Goal: Communication & Community: Ask a question

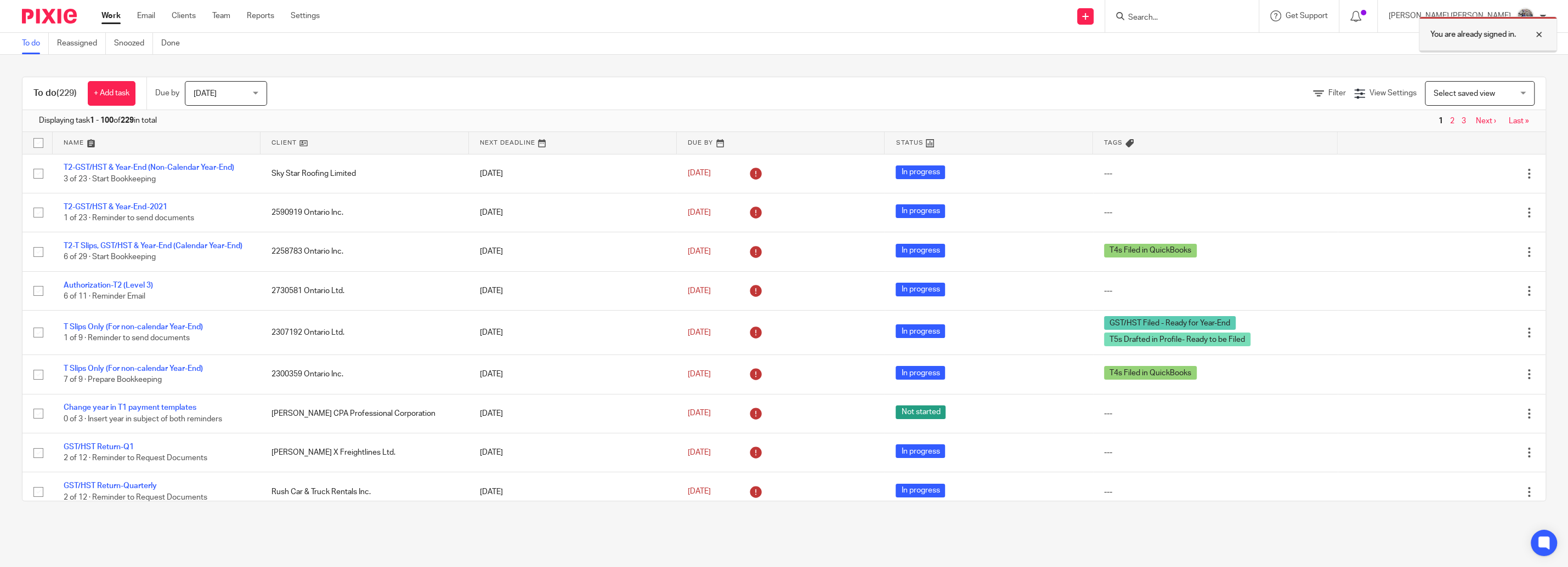
click at [1542, 34] on div at bounding box center [1531, 35] width 29 height 13
click at [1203, 26] on div at bounding box center [1182, 16] width 153 height 32
click at [1207, 17] on input "Search" at bounding box center [1176, 17] width 99 height 10
type input "140"
click at [1200, 61] on div "140 78187 Canada Inc. Gursimran Gill < gill.simran@live.ca >" at bounding box center [1267, 47] width 302 height 43
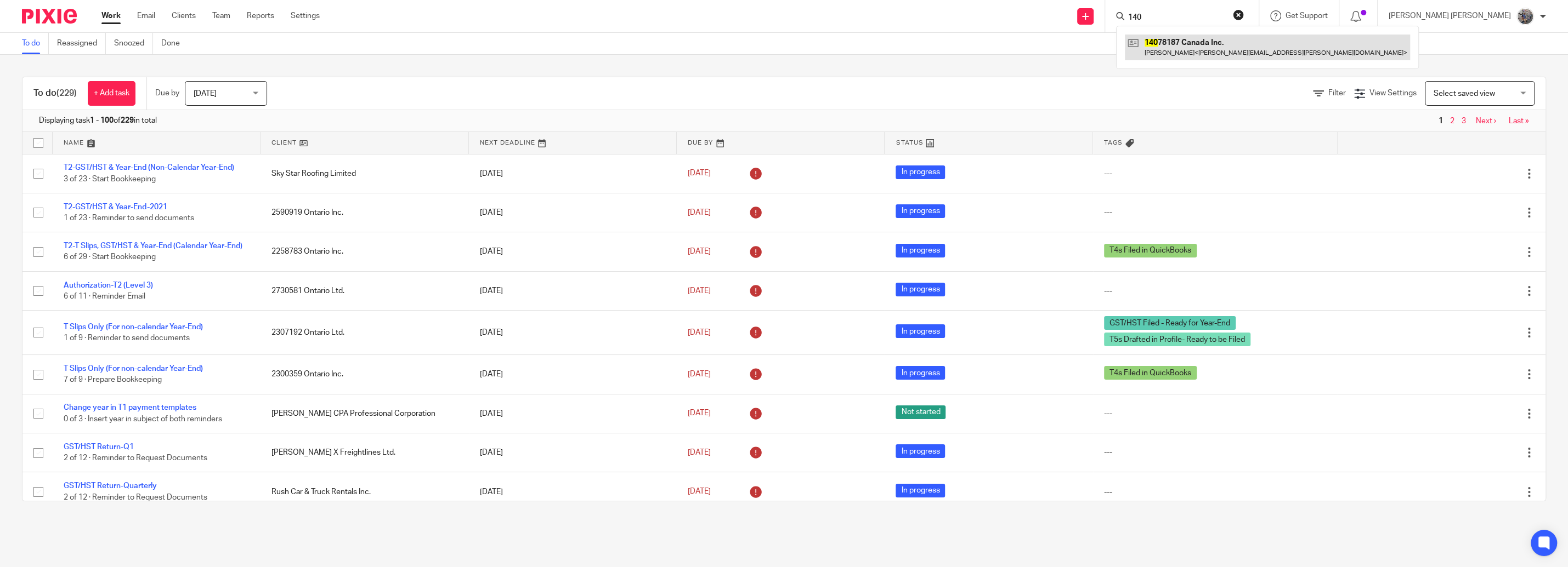
click at [1214, 48] on link at bounding box center [1268, 47] width 285 height 26
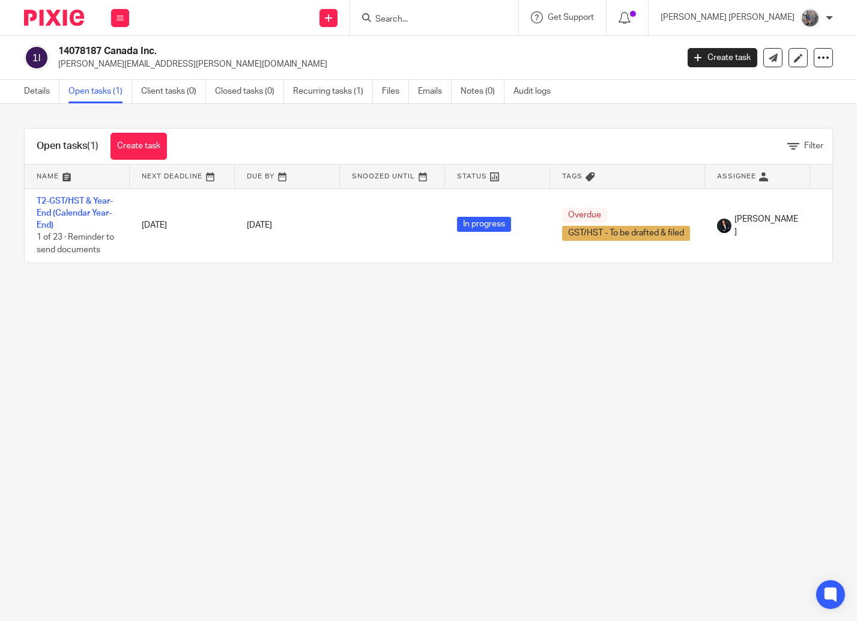
click at [38, 104] on div "Open tasks (1) Create task Filter Name Next Deadline Due By Snoozed Until Statu…" at bounding box center [428, 195] width 857 height 183
click at [38, 101] on link "Details" at bounding box center [41, 91] width 35 height 23
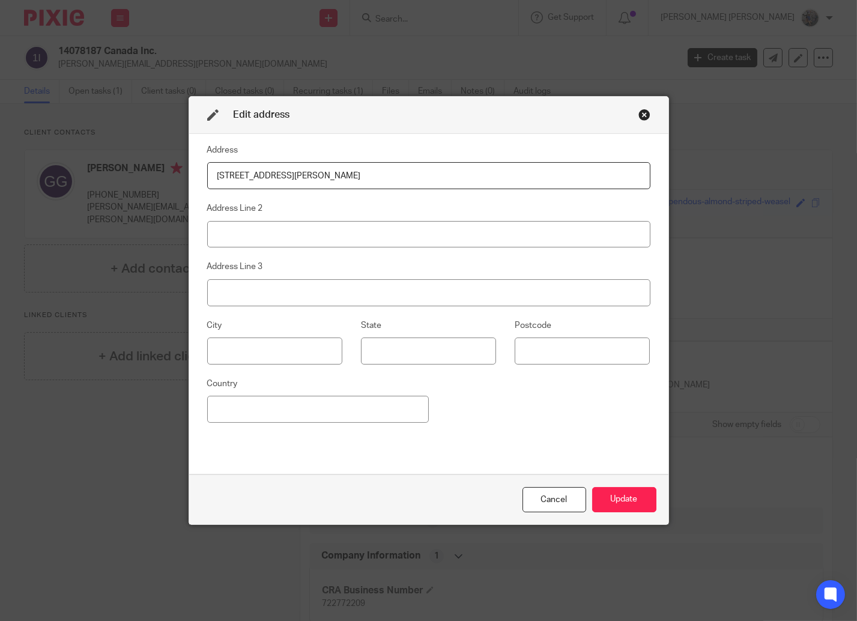
type input "267 Glenn Hawthorne Blvd."
click at [268, 358] on input at bounding box center [274, 350] width 135 height 27
type input "Mississauga"
type input "Ontario"
click at [545, 353] on input at bounding box center [582, 350] width 135 height 27
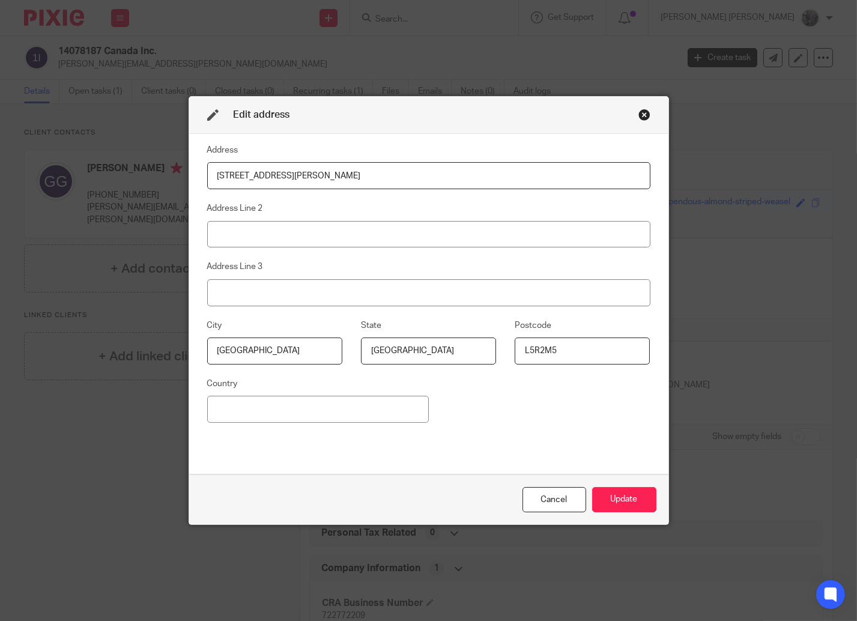
click at [531, 351] on input "L5R2M5" at bounding box center [582, 350] width 135 height 27
click at [533, 346] on input "L5R2M5" at bounding box center [582, 350] width 135 height 27
type input "L5R 2M5"
click at [343, 409] on input at bounding box center [318, 409] width 222 height 27
type input "Canada"
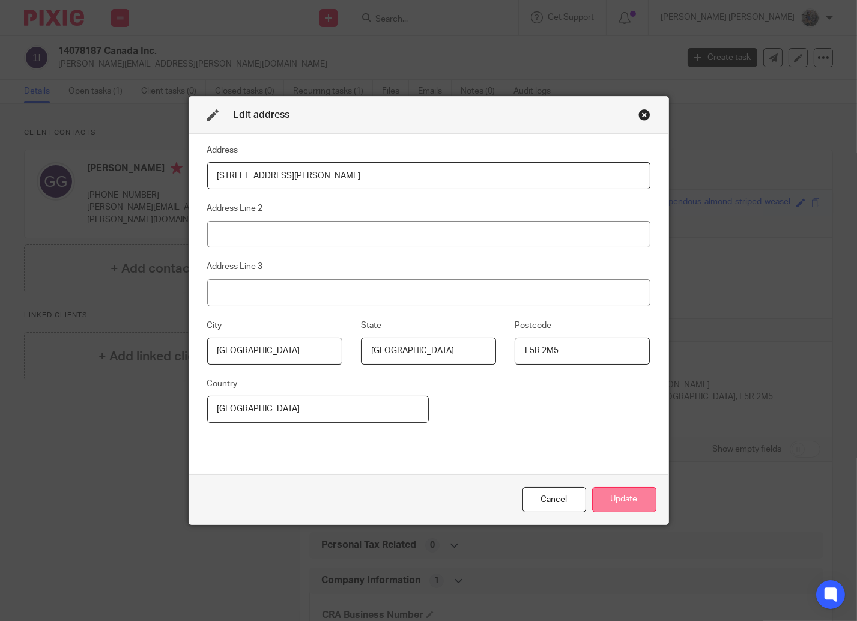
click at [626, 500] on button "Update" at bounding box center [624, 500] width 64 height 26
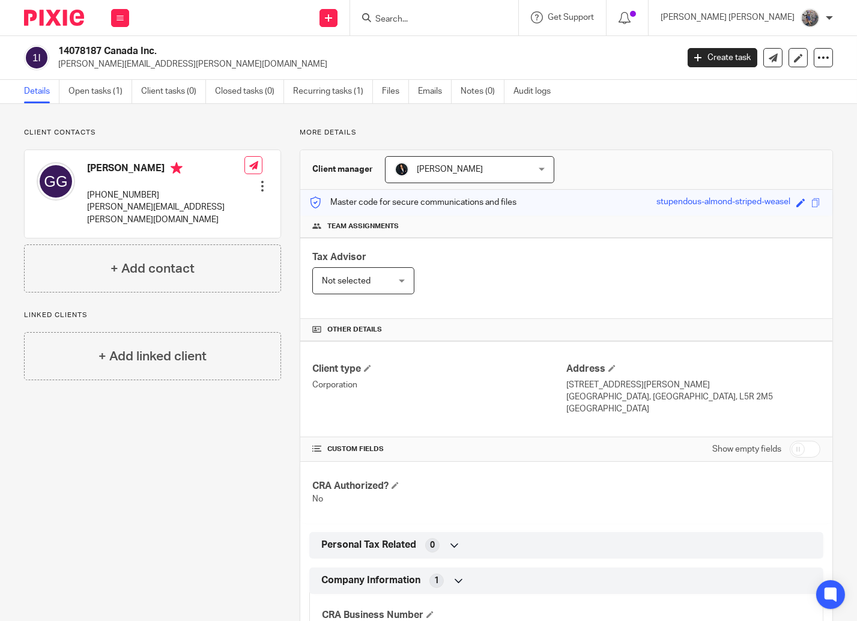
click at [480, 28] on div at bounding box center [434, 17] width 168 height 35
click at [476, 19] on input "Search" at bounding box center [428, 19] width 108 height 11
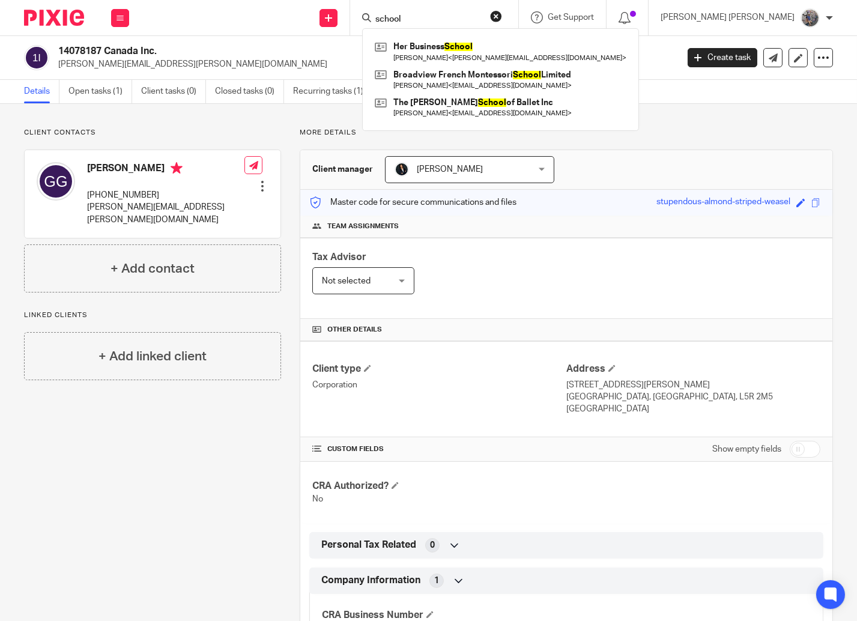
drag, startPoint x: 456, startPoint y: 13, endPoint x: 407, endPoint y: 10, distance: 50.0
click at [407, 14] on input "school" at bounding box center [428, 19] width 108 height 11
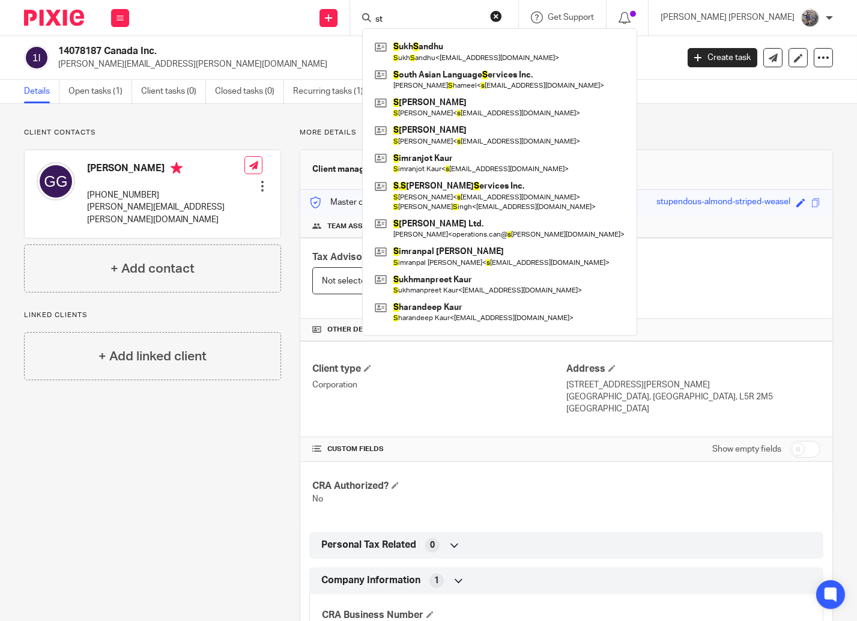
type input "s"
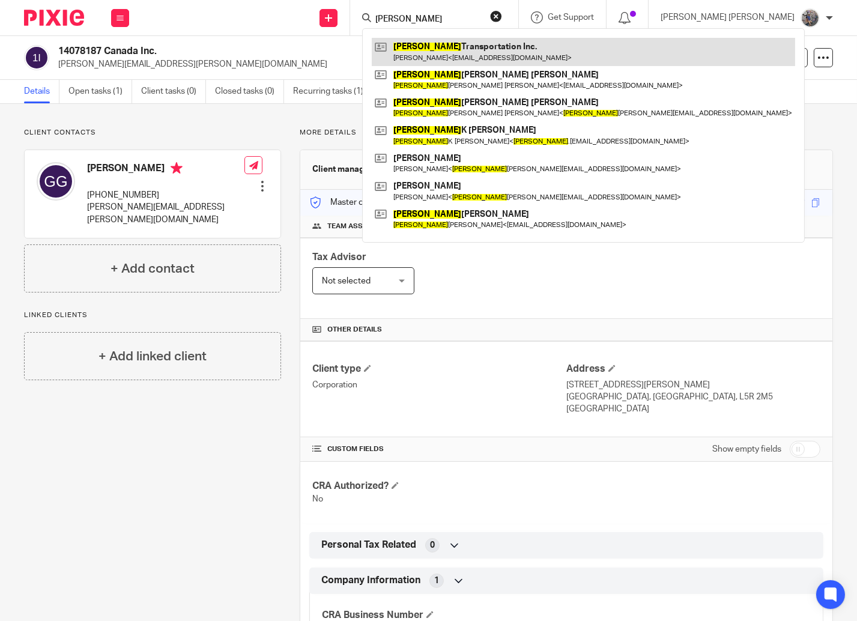
type input "navjot"
click at [465, 53] on link at bounding box center [583, 52] width 423 height 28
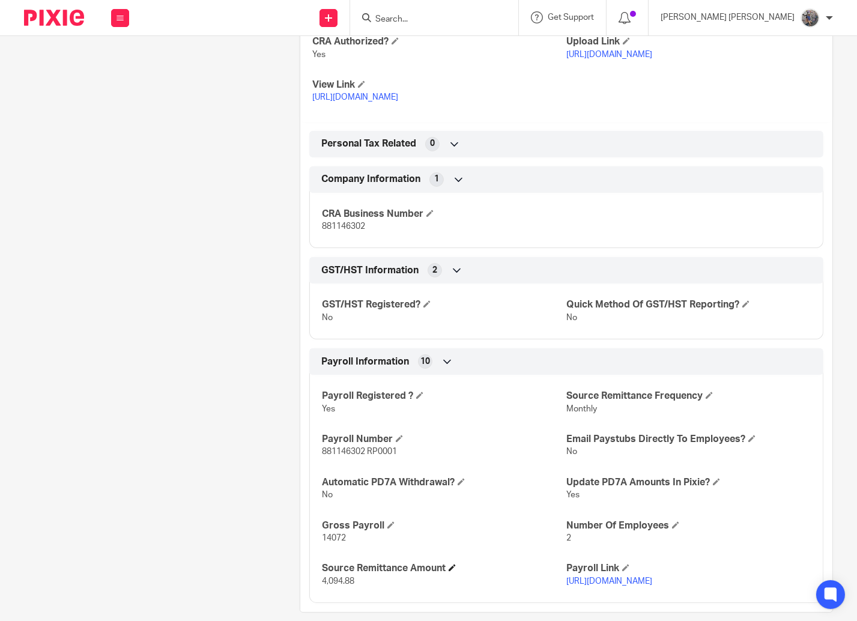
scroll to position [461, 0]
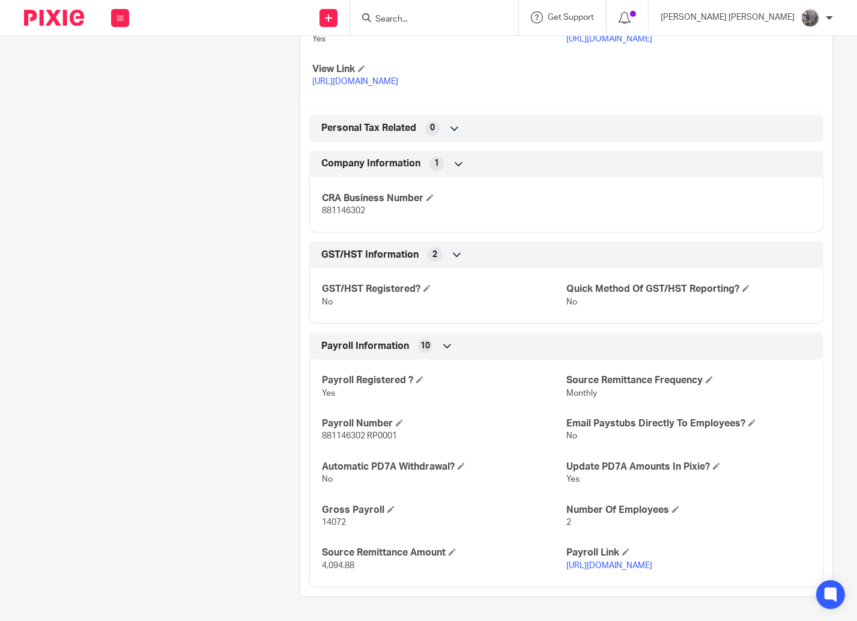
click at [616, 566] on link "https://bit.ly/navjothours2025" at bounding box center [609, 565] width 86 height 8
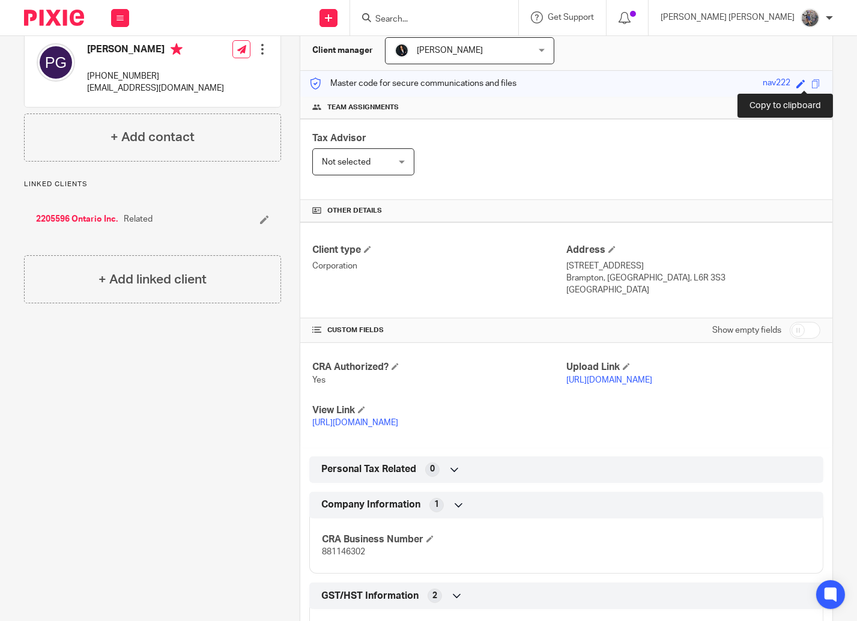
click at [811, 82] on span at bounding box center [815, 83] width 9 height 9
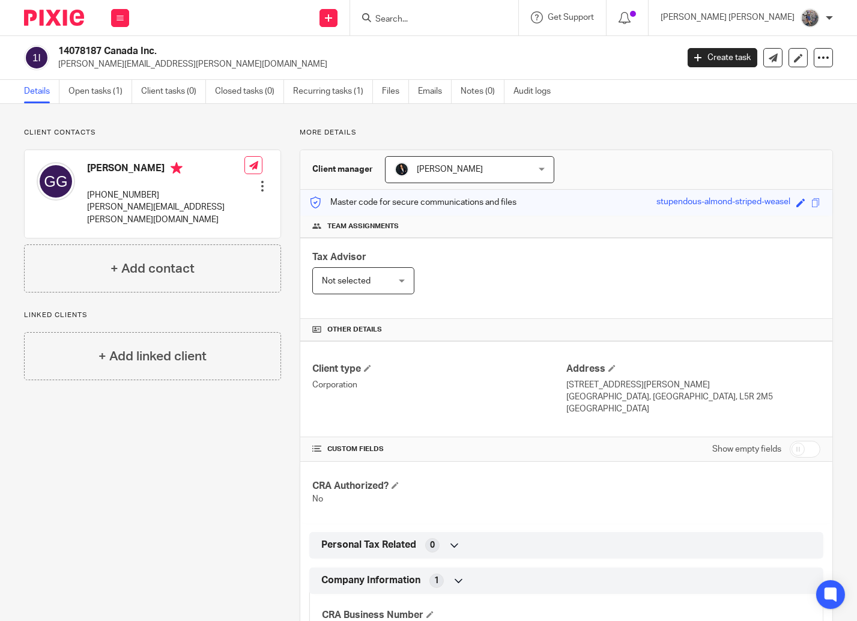
drag, startPoint x: 153, startPoint y: 49, endPoint x: 55, endPoint y: 49, distance: 97.9
click at [58, 49] on h2 "14078187 Canada Inc." at bounding box center [302, 51] width 489 height 13
click at [763, 59] on link at bounding box center [772, 57] width 19 height 19
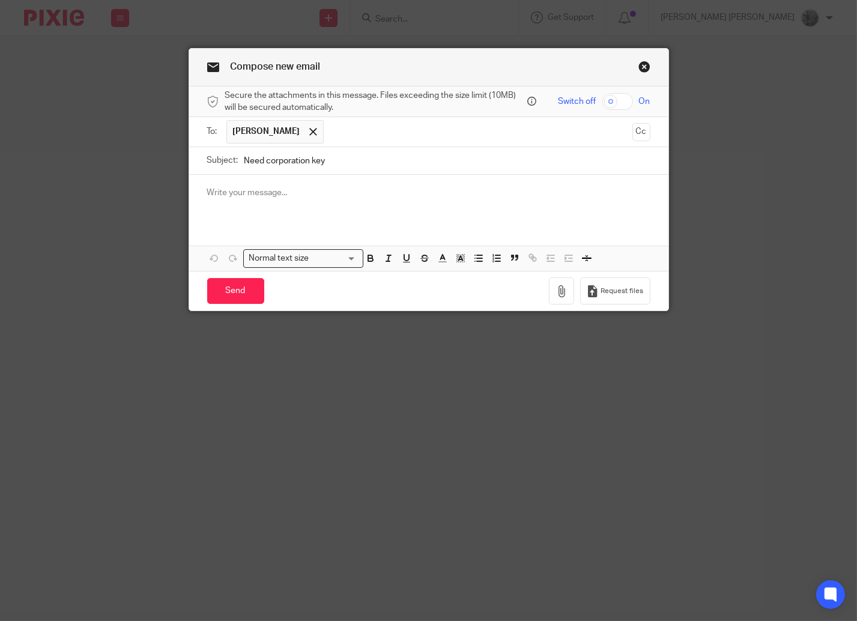
type input "Need corporation key"
click at [263, 196] on p at bounding box center [428, 193] width 443 height 12
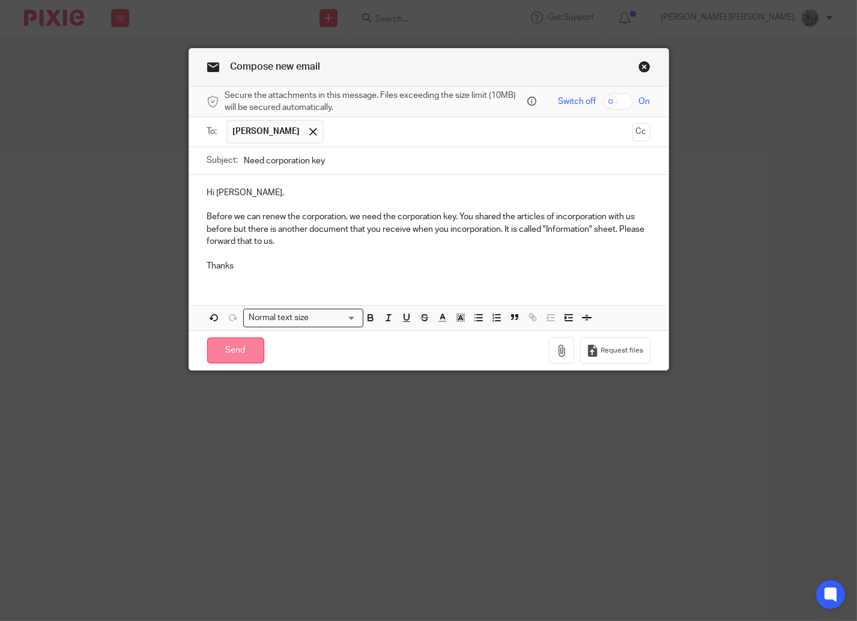
click at [225, 343] on input "Send" at bounding box center [235, 350] width 57 height 26
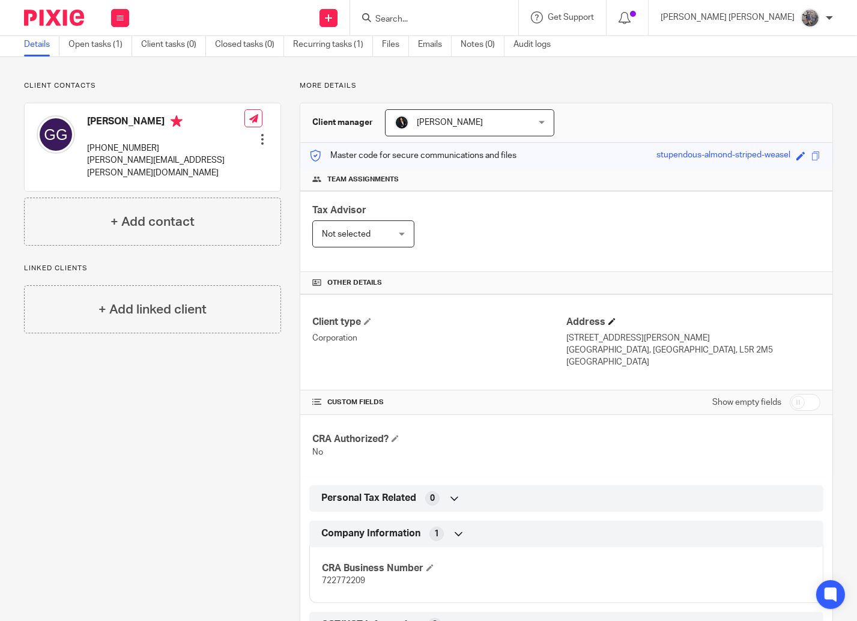
scroll to position [68, 0]
